Goal: Navigation & Orientation: Understand site structure

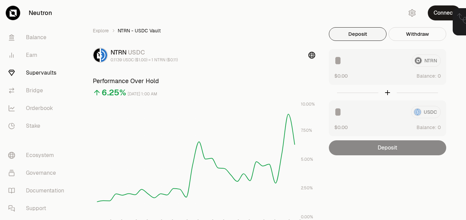
click at [376, 22] on img at bounding box center [377, 22] width 16 height 16
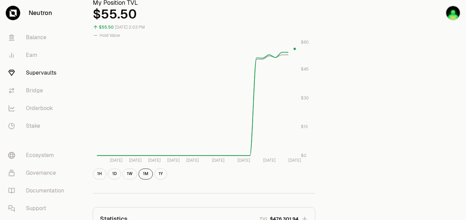
scroll to position [257, 0]
click at [134, 173] on button "1W" at bounding box center [130, 174] width 15 height 11
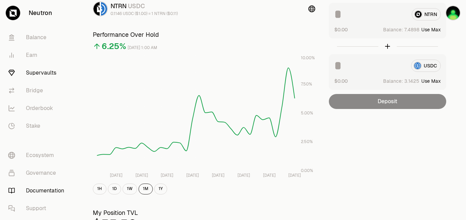
scroll to position [51, 0]
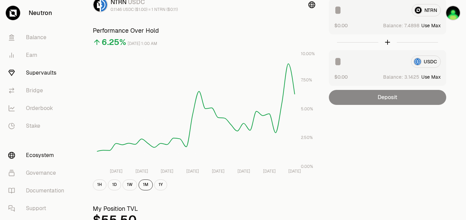
click at [31, 154] on link "Ecosystem" at bounding box center [38, 156] width 71 height 18
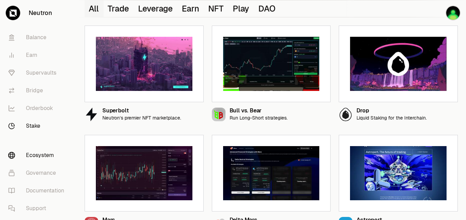
scroll to position [27, 0]
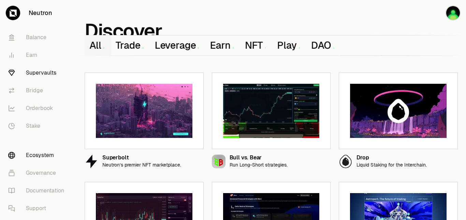
click at [49, 76] on link "Supervaults" at bounding box center [38, 73] width 71 height 18
